Goal: Information Seeking & Learning: Check status

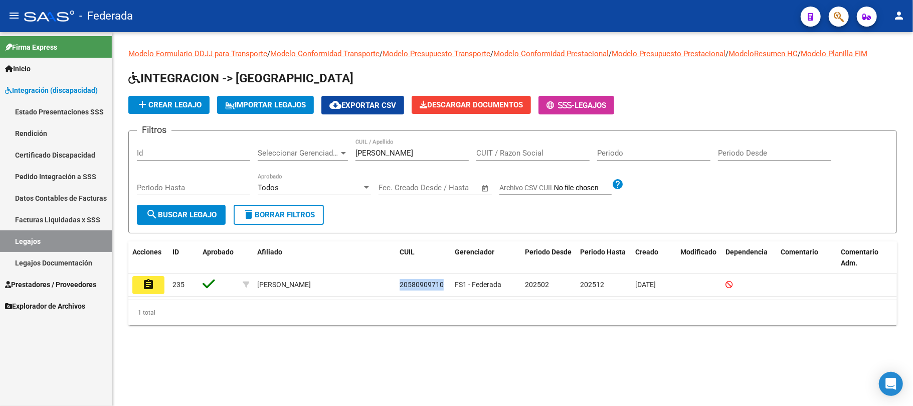
click at [356, 151] on input "[PERSON_NAME]" at bounding box center [411, 152] width 113 height 9
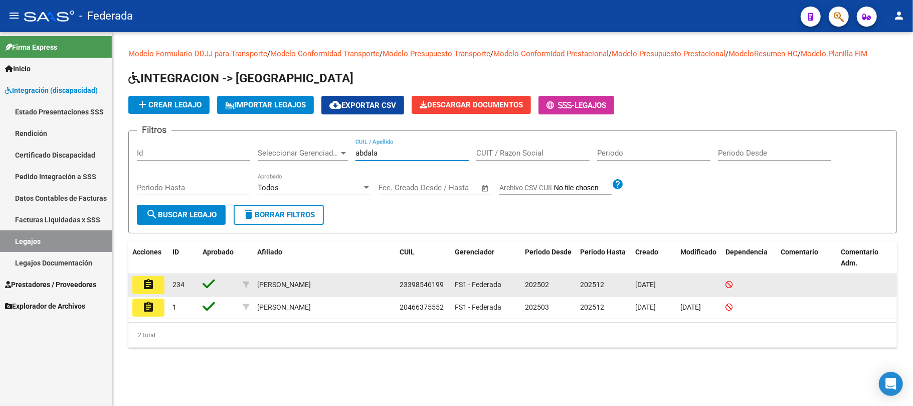
type input "abdala"
click at [415, 284] on span "23398546199" at bounding box center [422, 284] width 44 height 8
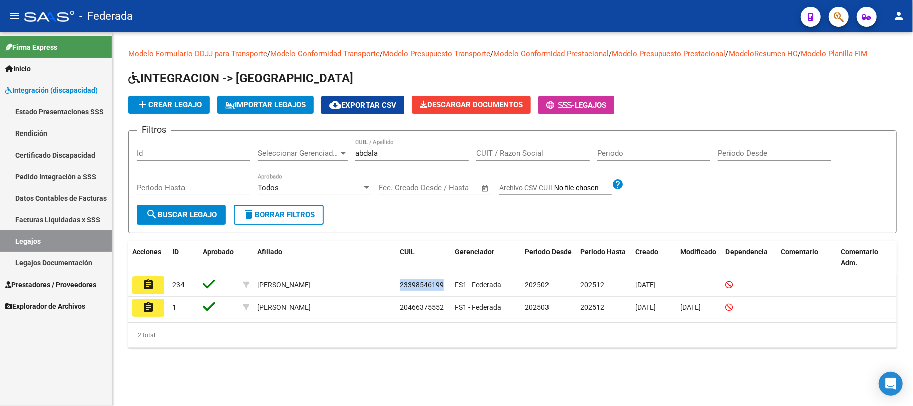
copy span "23398546199"
click at [65, 226] on link "Facturas Liquidadas x SSS" at bounding box center [56, 220] width 112 height 22
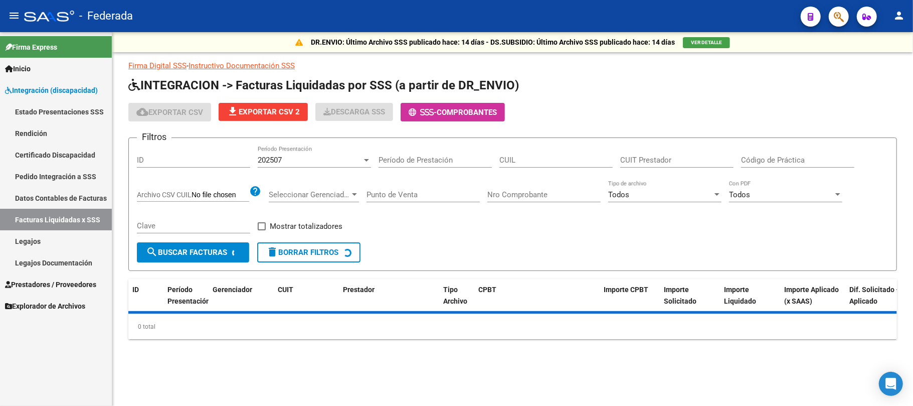
click at [400, 159] on input "Período de Prestación" at bounding box center [435, 159] width 113 height 9
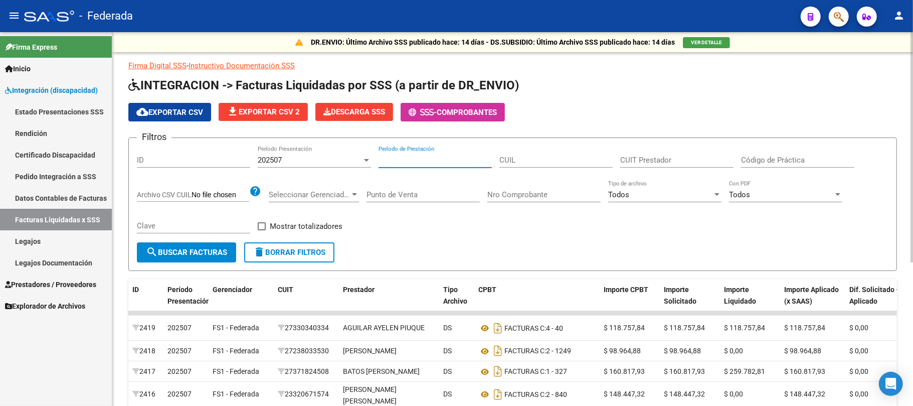
click at [514, 161] on input "CUIL" at bounding box center [555, 159] width 113 height 9
paste input "23-39854619-9"
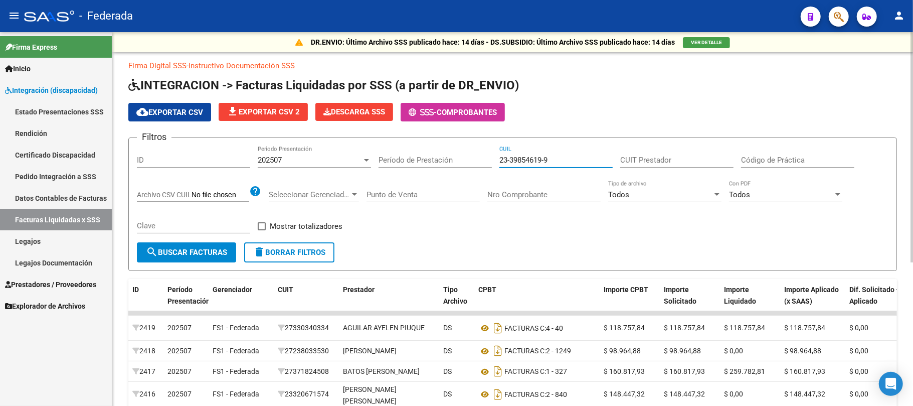
type input "23-39854619-9"
click at [192, 244] on button "search Buscar Facturas" at bounding box center [186, 252] width 99 height 20
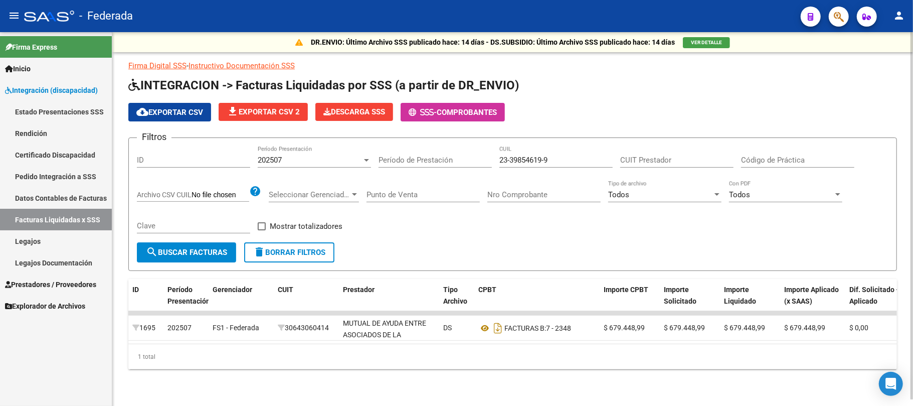
scroll to position [6, 0]
drag, startPoint x: 413, startPoint y: 361, endPoint x: 427, endPoint y: 360, distance: 14.1
click at [413, 361] on div "1 total" at bounding box center [512, 356] width 769 height 25
click at [328, 157] on div "202507" at bounding box center [310, 159] width 104 height 9
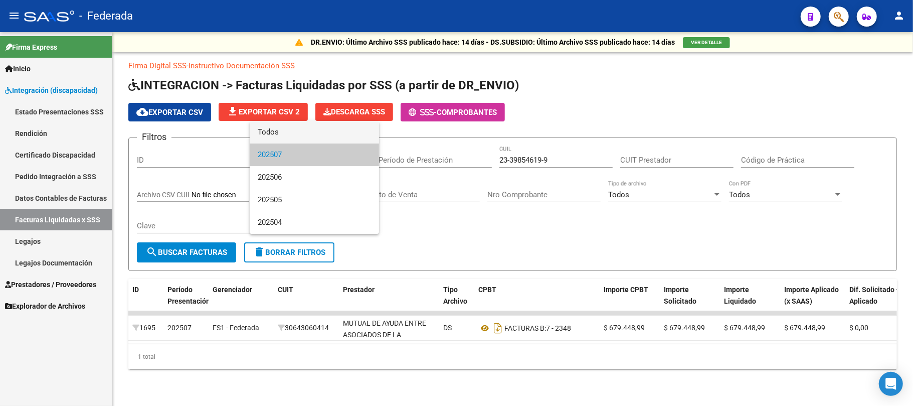
click at [311, 133] on span "Todos" at bounding box center [314, 132] width 113 height 23
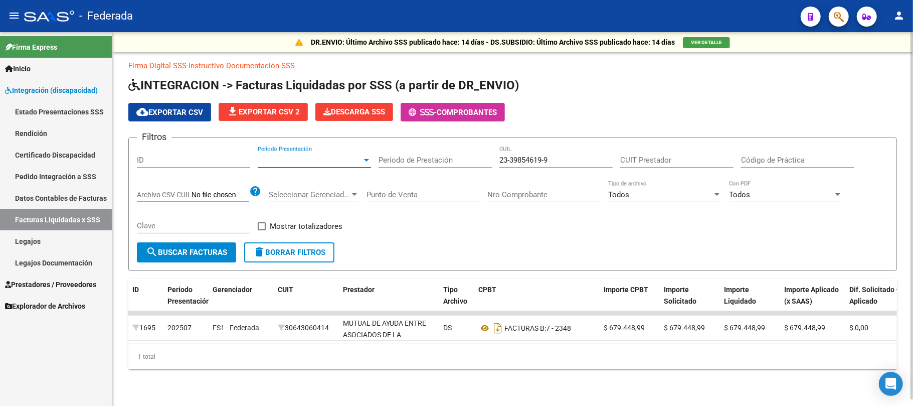
click at [275, 130] on app-list-header "INTEGRACION -> Facturas Liquidadas por SSS (a partir de DR_ENVIO) cloud_downloa…" at bounding box center [512, 174] width 769 height 194
click at [225, 248] on span "search Buscar Facturas" at bounding box center [186, 252] width 81 height 9
click at [220, 248] on span "search Buscar Facturas" at bounding box center [186, 252] width 81 height 9
